Goal: Find specific page/section: Find specific page/section

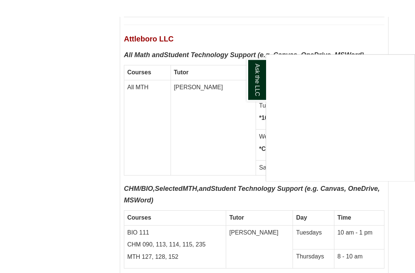
scroll to position [3907, 0]
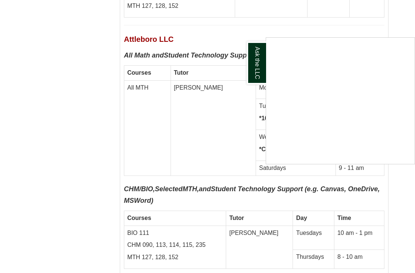
click at [254, 213] on div "Ask the LLC" at bounding box center [207, 136] width 415 height 273
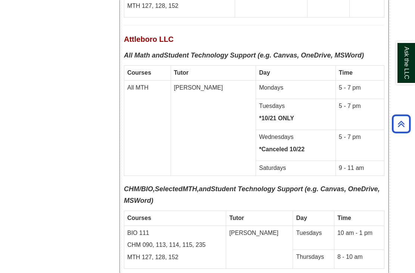
click at [402, 78] on link "Ask the LLC" at bounding box center [405, 62] width 19 height 43
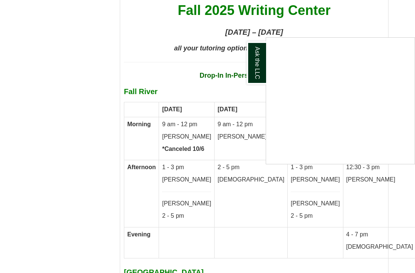
scroll to position [4300, 0]
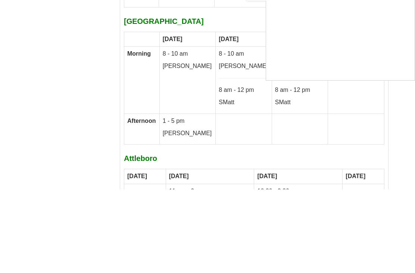
scroll to position [4468, 0]
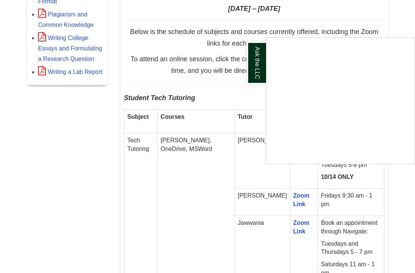
scroll to position [427, 0]
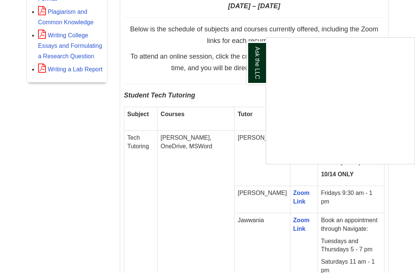
click at [387, 25] on div "Ask the LLC" at bounding box center [207, 136] width 415 height 273
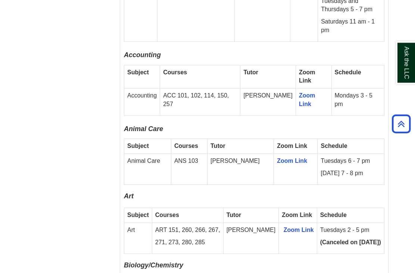
scroll to position [668, 0]
click at [377, 262] on p "Biology/Chemistry" at bounding box center [254, 268] width 261 height 12
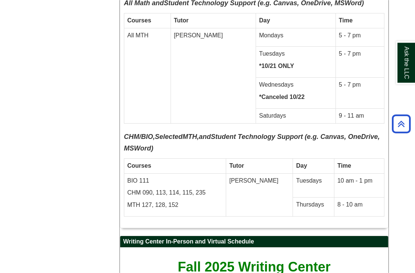
scroll to position [3960, 0]
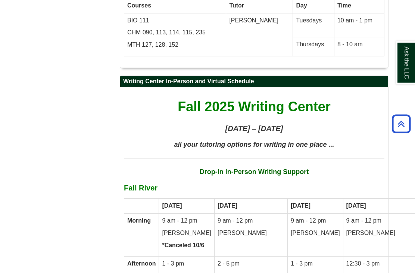
click at [414, 75] on link "Ask the LLC" at bounding box center [405, 62] width 19 height 43
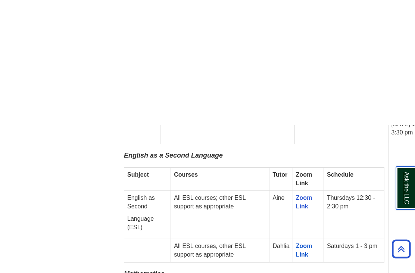
scroll to position [1241, 0]
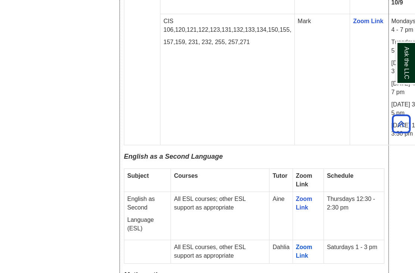
click at [313, 196] on link "Zoom Link" at bounding box center [304, 203] width 16 height 15
